Goal: Find specific page/section: Find specific page/section

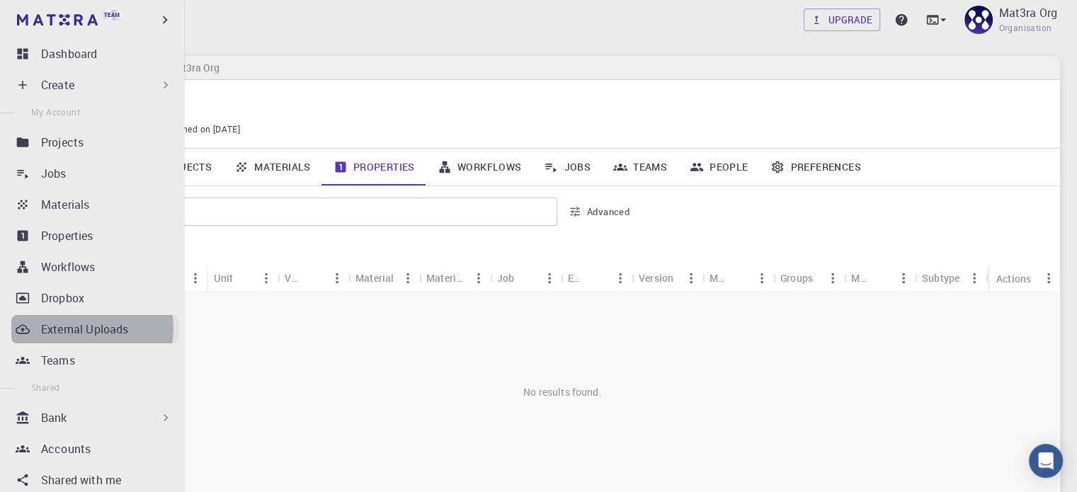
click at [84, 328] on p "External Uploads" at bounding box center [84, 329] width 87 height 17
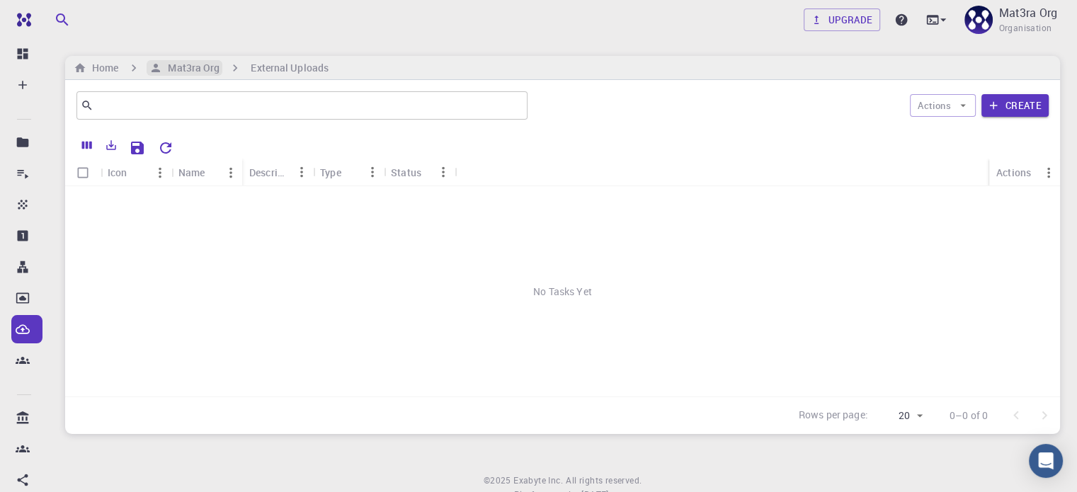
click at [172, 65] on h6 "Mat3ra Org" at bounding box center [190, 68] width 57 height 16
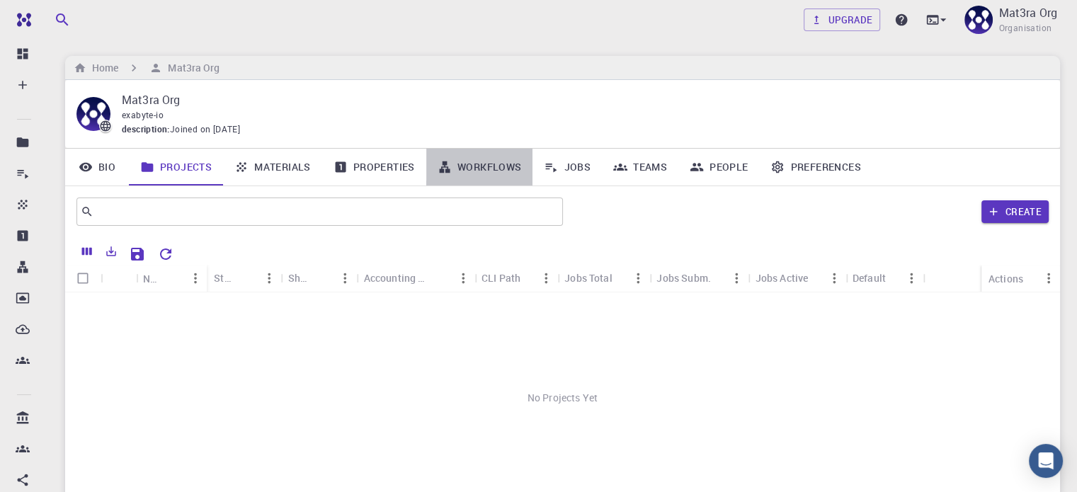
click at [495, 159] on link "Workflows" at bounding box center [479, 167] width 107 height 37
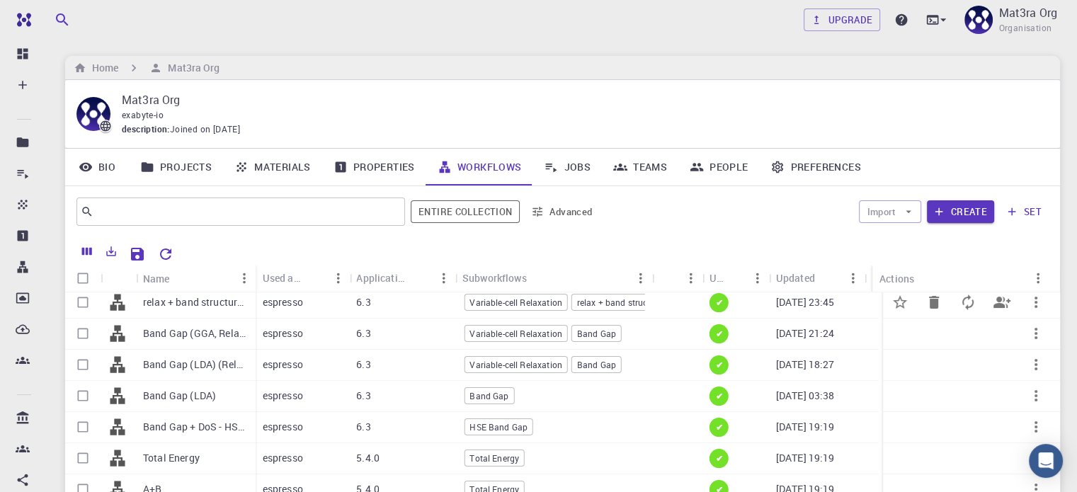
scroll to position [412, 0]
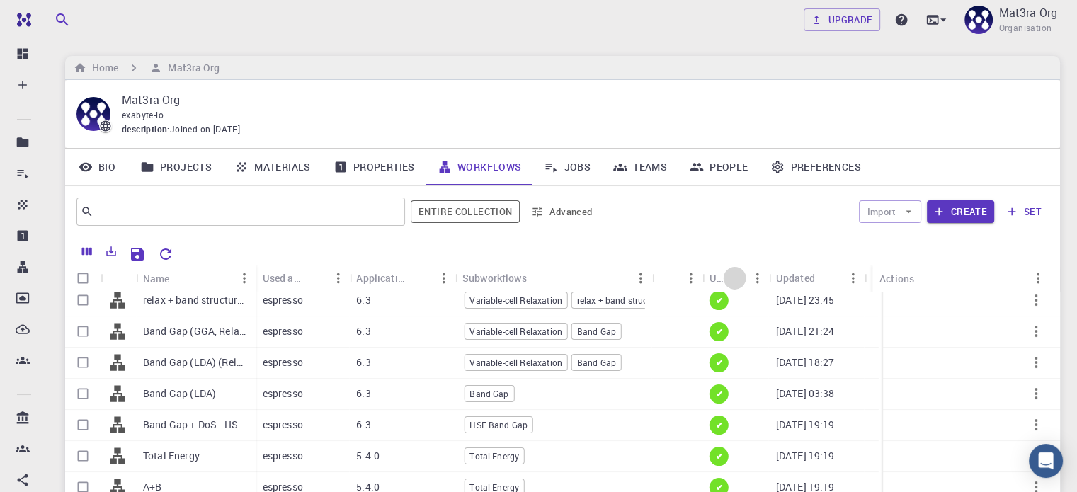
click at [736, 275] on icon "Sort" at bounding box center [734, 278] width 11 height 11
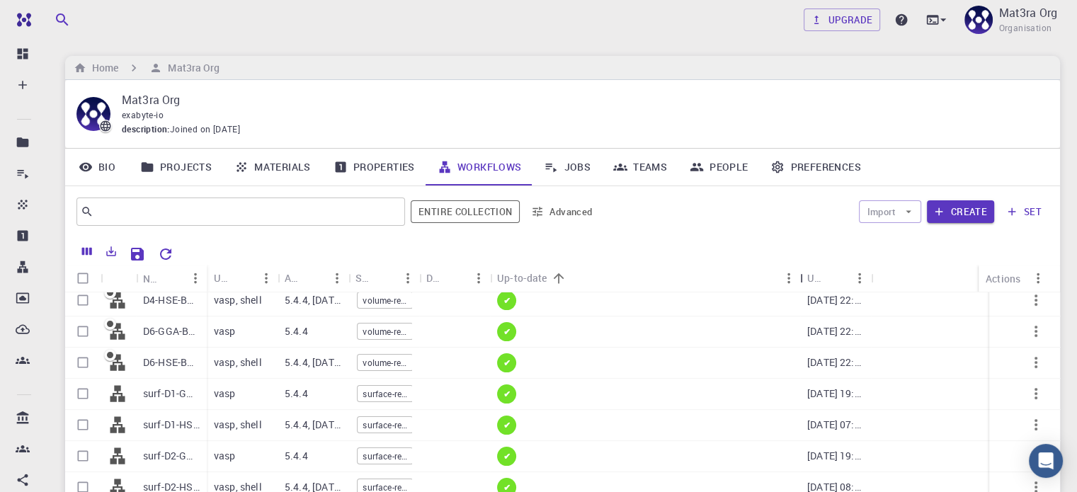
drag, startPoint x: 558, startPoint y: 277, endPoint x: 798, endPoint y: 274, distance: 240.7
click at [798, 274] on div "Up-to-date" at bounding box center [801, 278] width 14 height 28
click at [555, 277] on icon "Sort" at bounding box center [559, 278] width 16 height 16
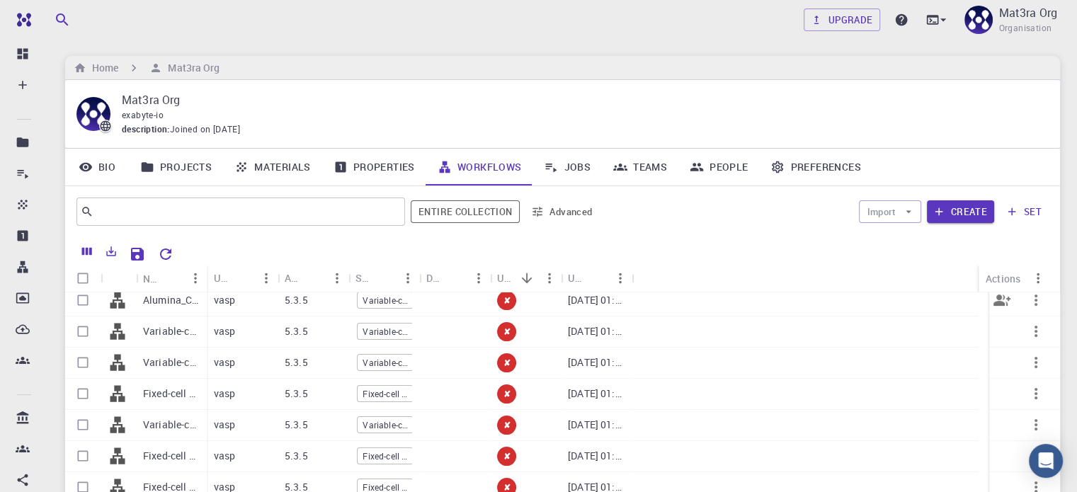
click at [505, 299] on span "✘" at bounding box center [506, 300] width 18 height 12
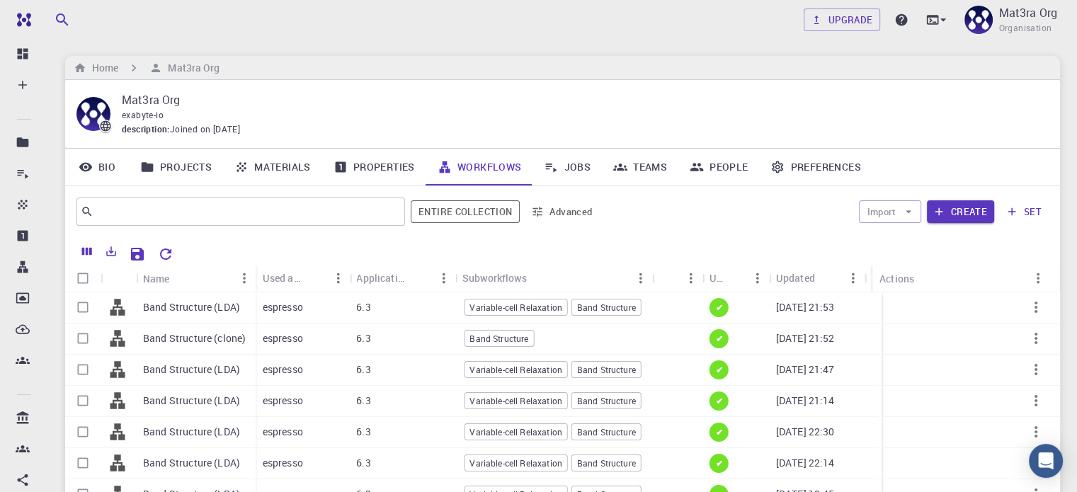
click at [735, 277] on icon "Sort" at bounding box center [735, 278] width 16 height 16
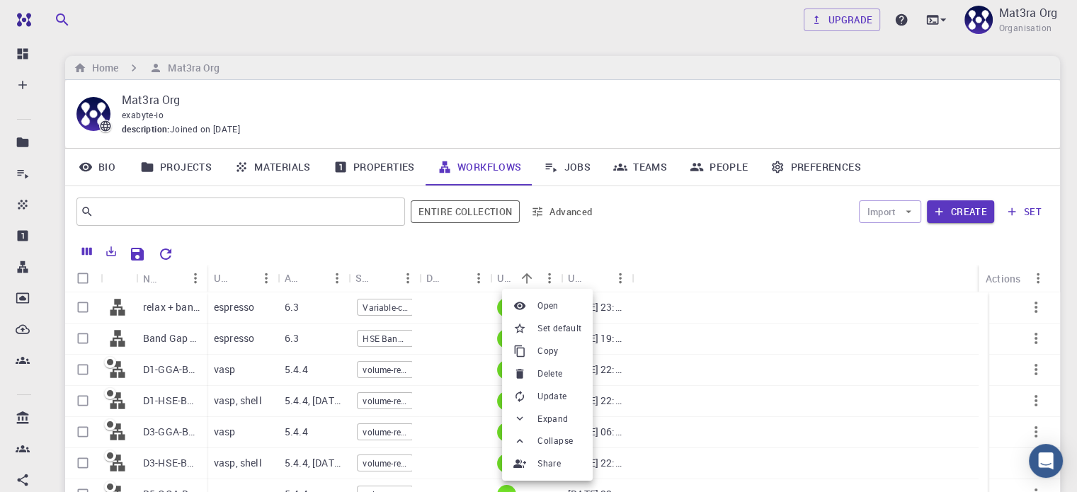
click at [562, 59] on div at bounding box center [538, 246] width 1077 height 492
